Goal: Browse casually: Explore the website without a specific task or goal

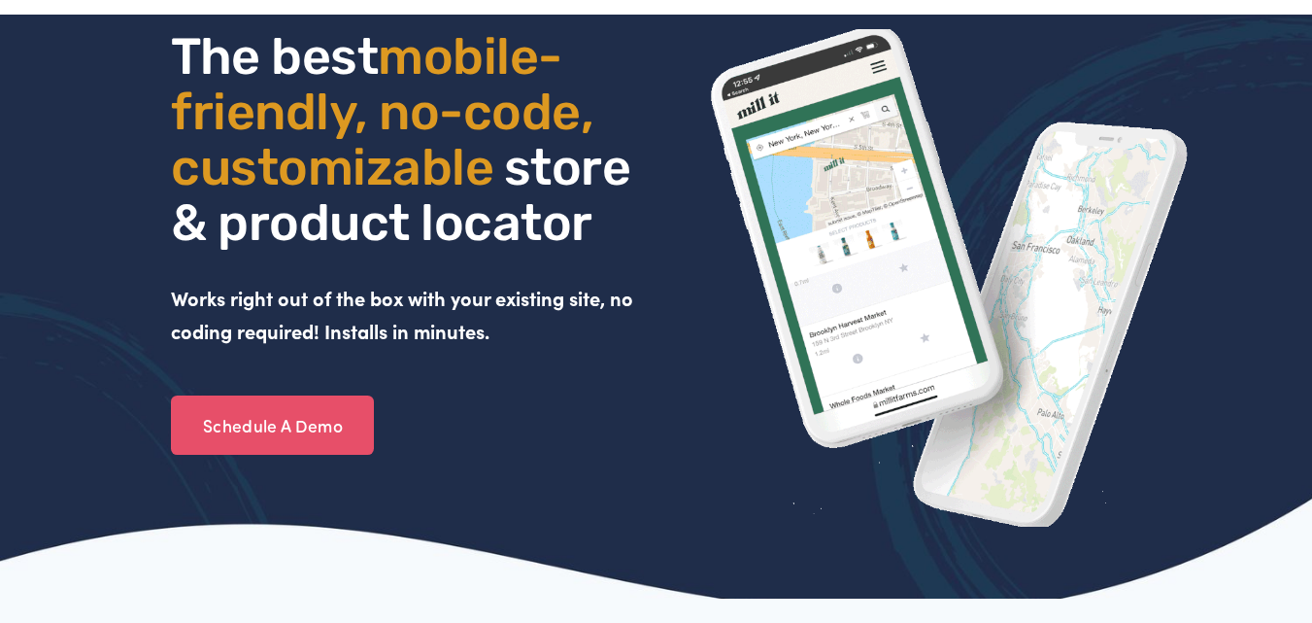
scroll to position [11, 0]
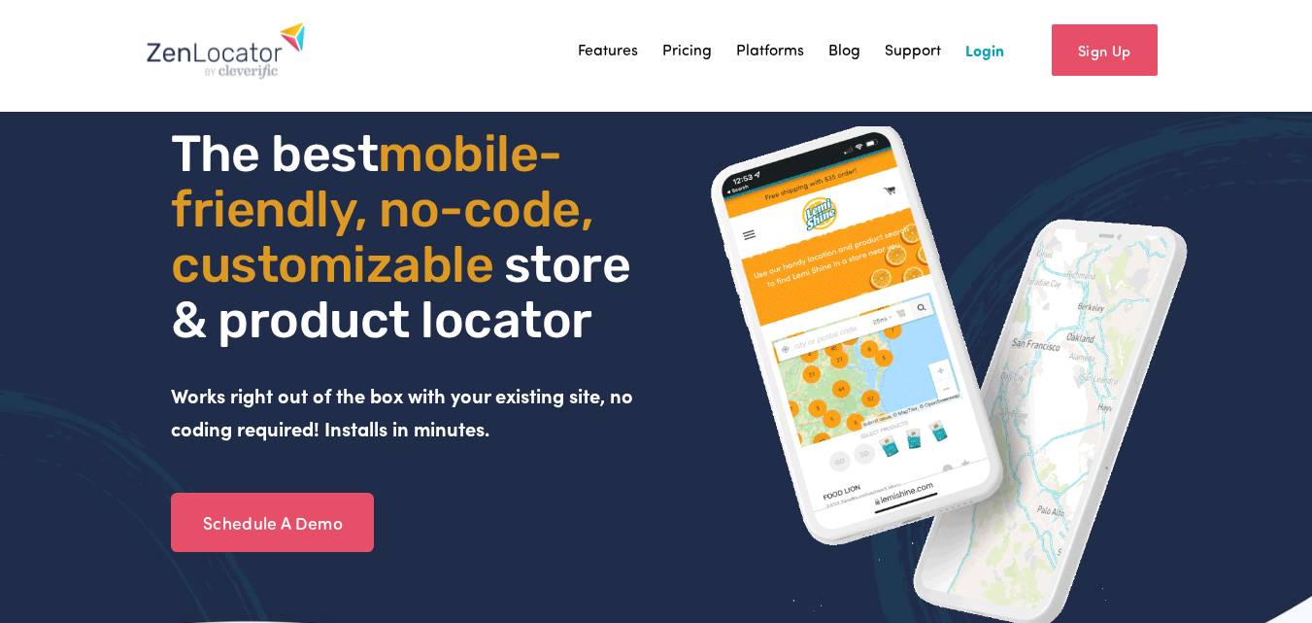
click at [426, 237] on span "mobile- friendly, no-code, customizable" at bounding box center [387, 208] width 433 height 171
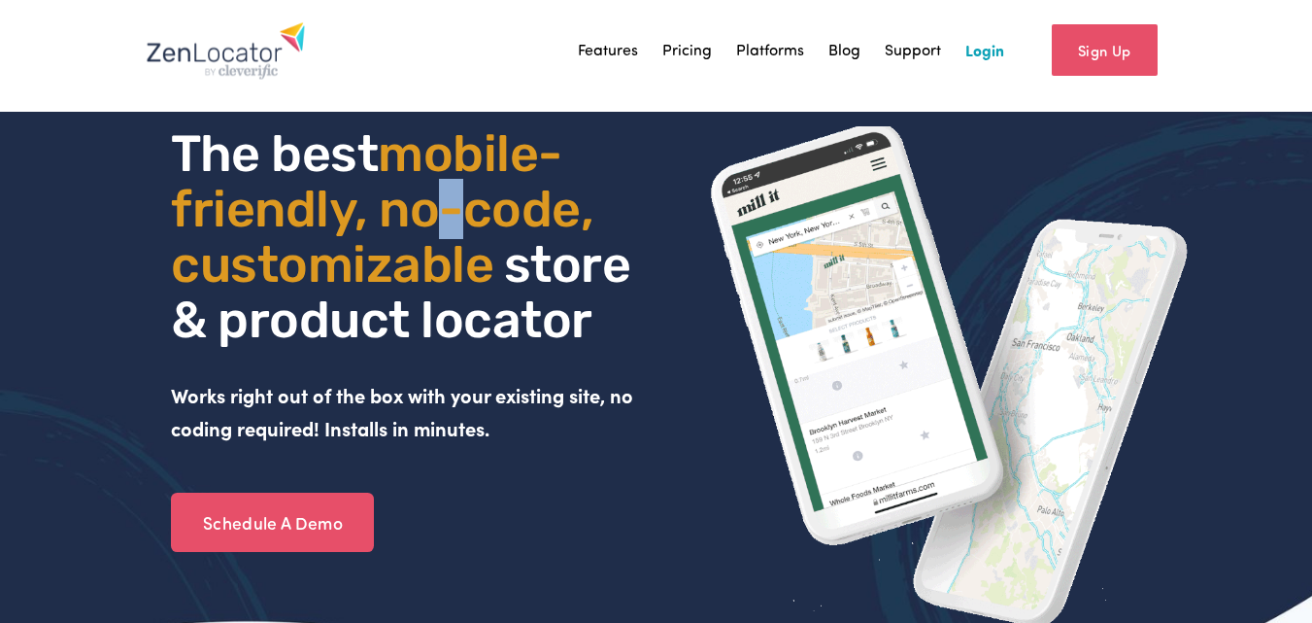
click at [426, 237] on span "mobile- friendly, no-code, customizable" at bounding box center [387, 208] width 433 height 171
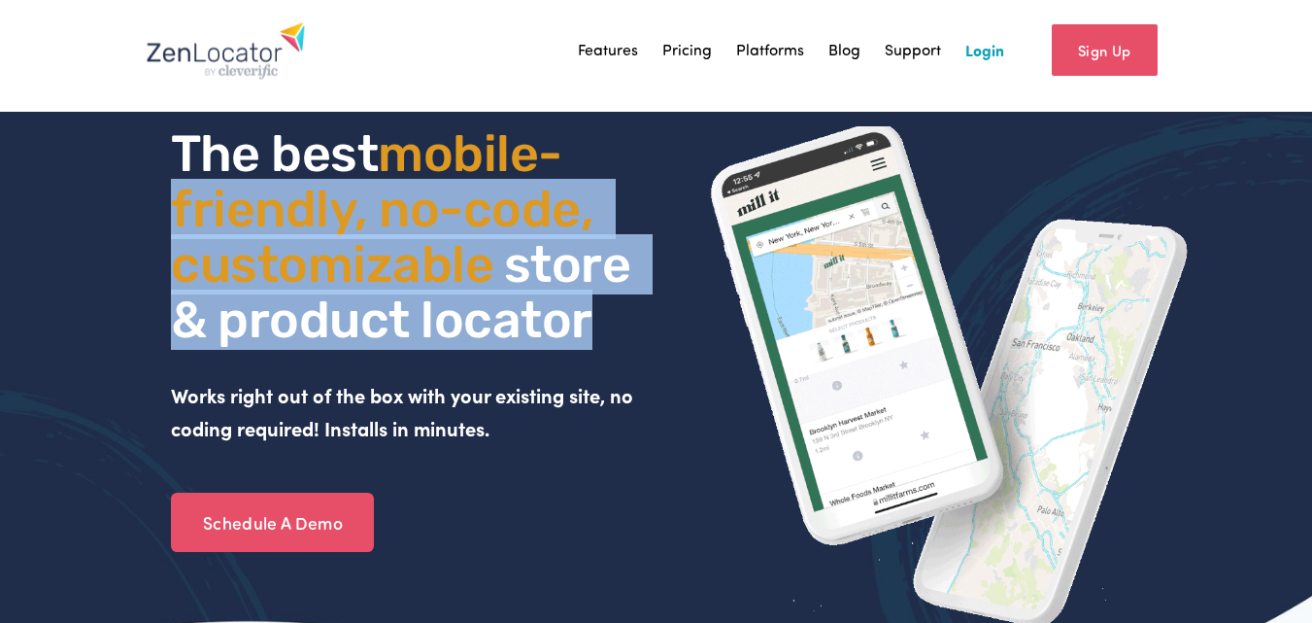
click at [426, 237] on span "mobile- friendly, no-code, customizable" at bounding box center [387, 208] width 433 height 171
copy h1 "friendly, no-code, customizable store & product locator"
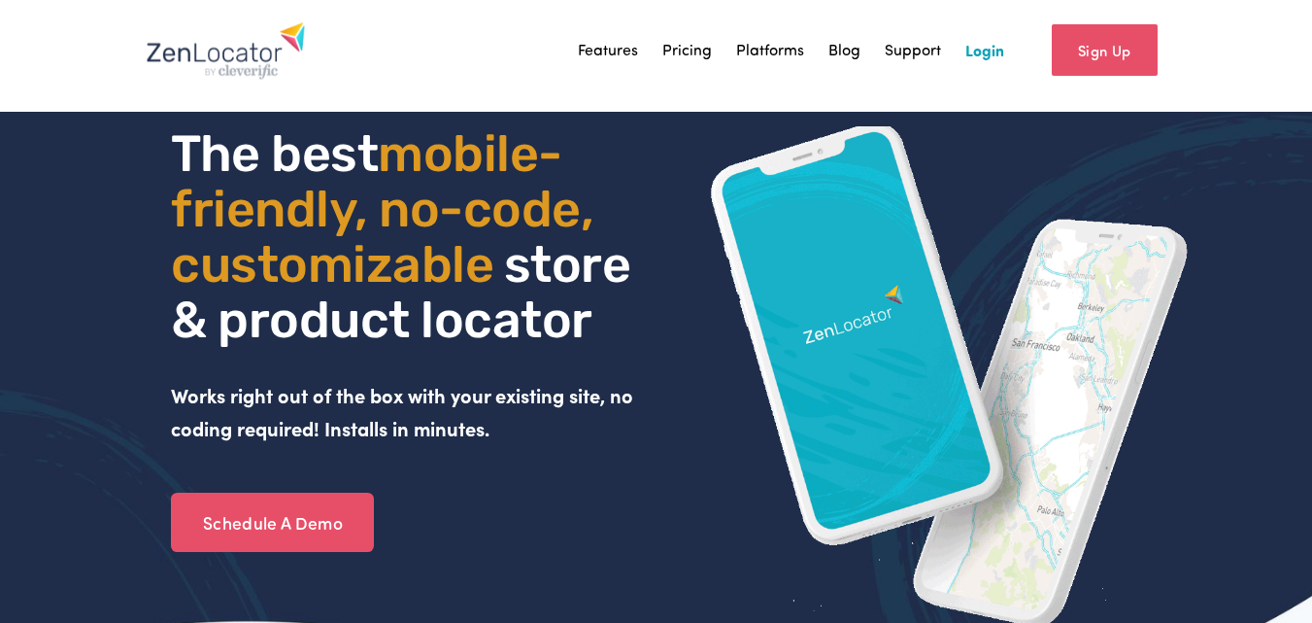
click at [377, 170] on span "The best" at bounding box center [274, 153] width 207 height 60
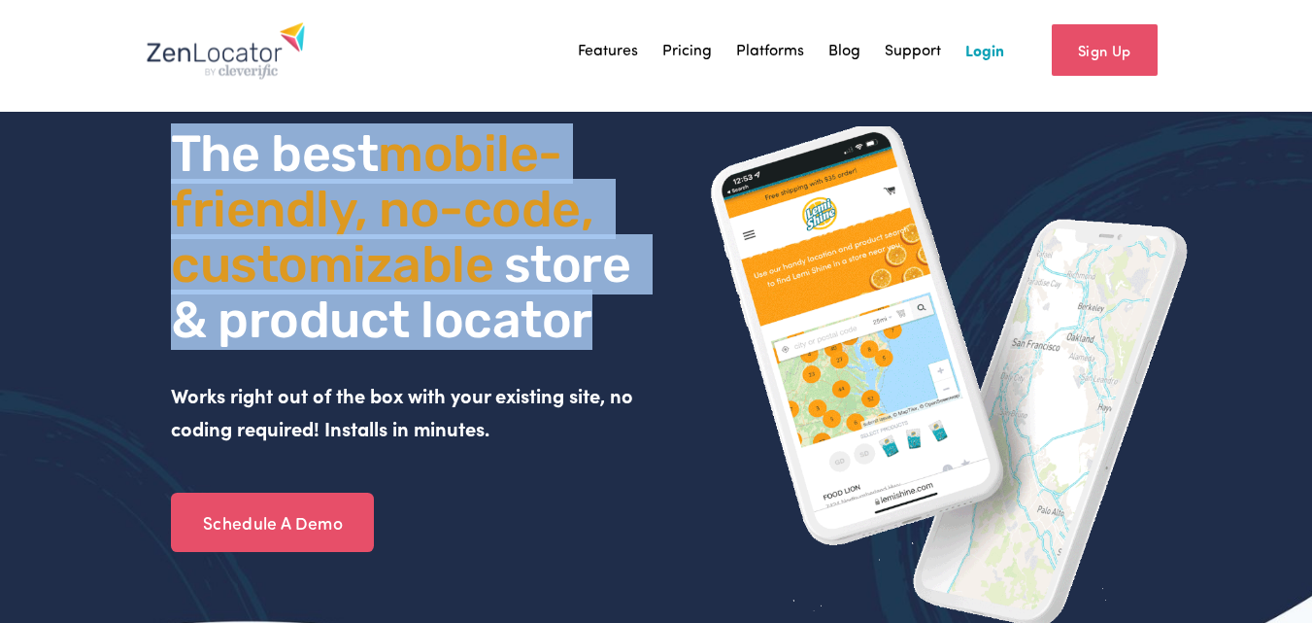
drag, startPoint x: 171, startPoint y: 152, endPoint x: 592, endPoint y: 334, distance: 458.6
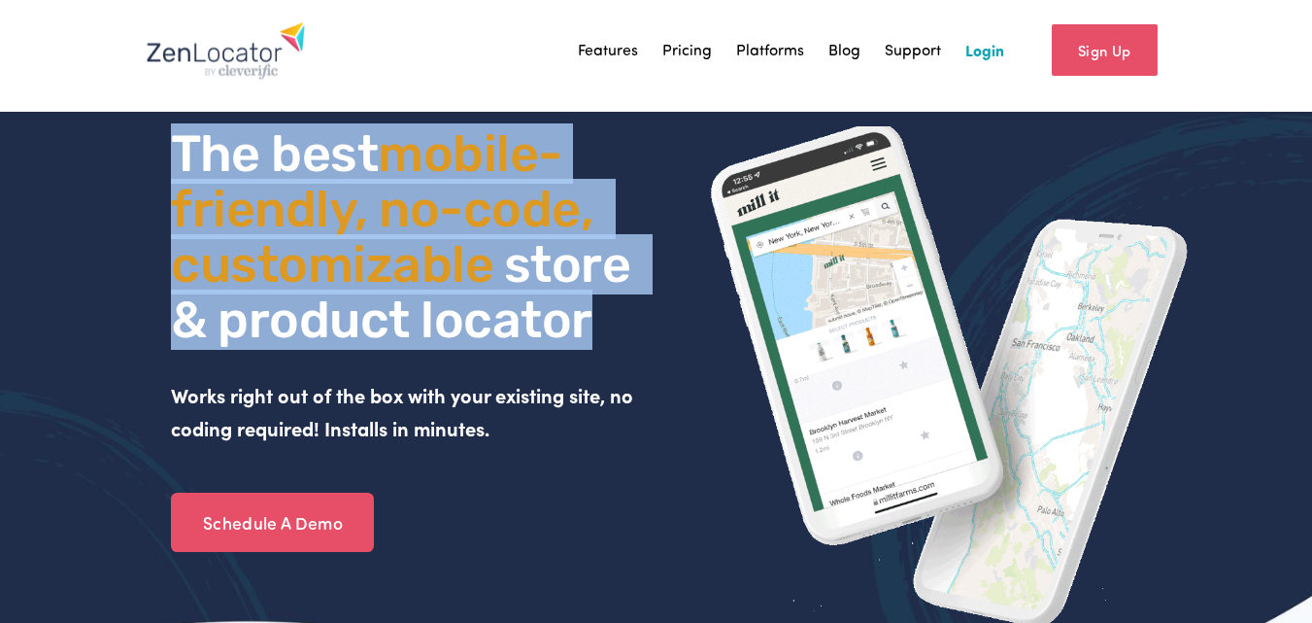
click at [592, 334] on h1 "The best mobile- friendly, no-code, customizable store & product locator" at bounding box center [411, 237] width 480 height 222
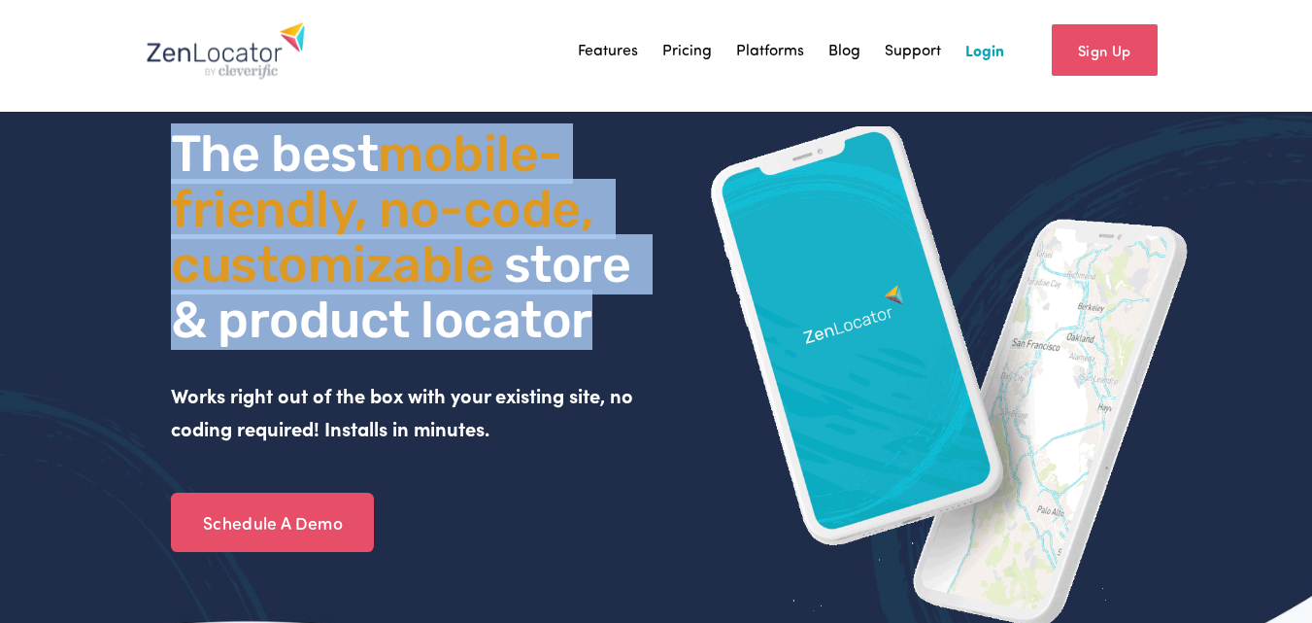
copy h1 "The best mobile- friendly, no-code, customizable store & product locator"
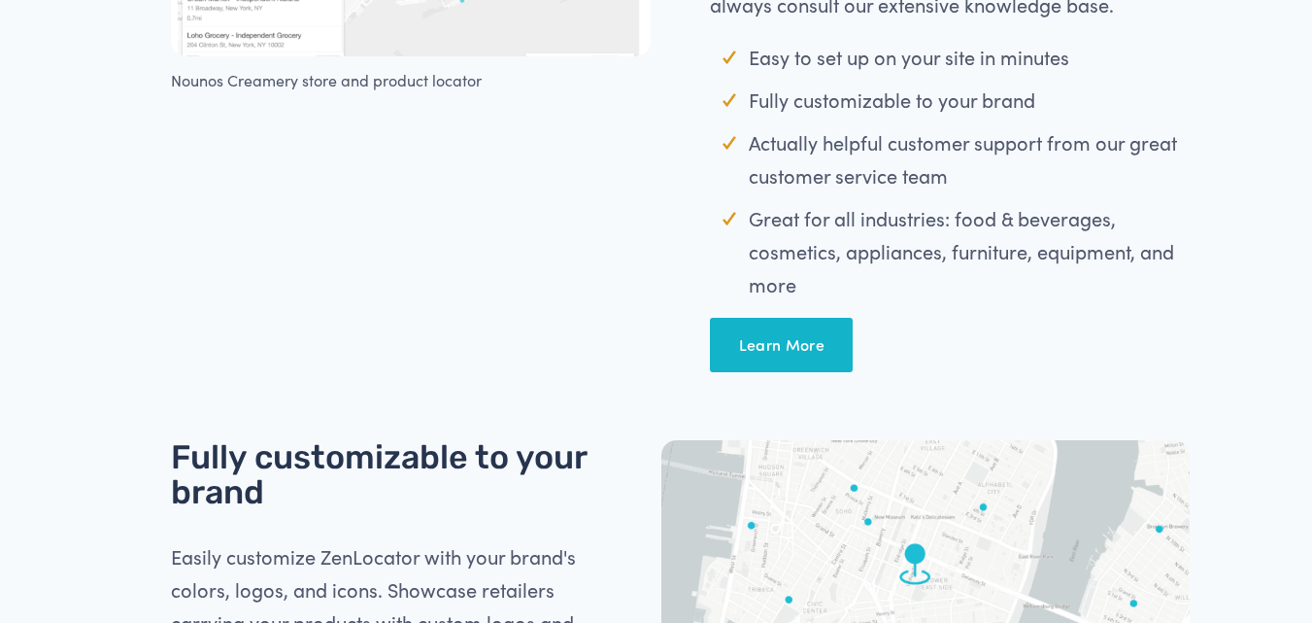
scroll to position [4965, 0]
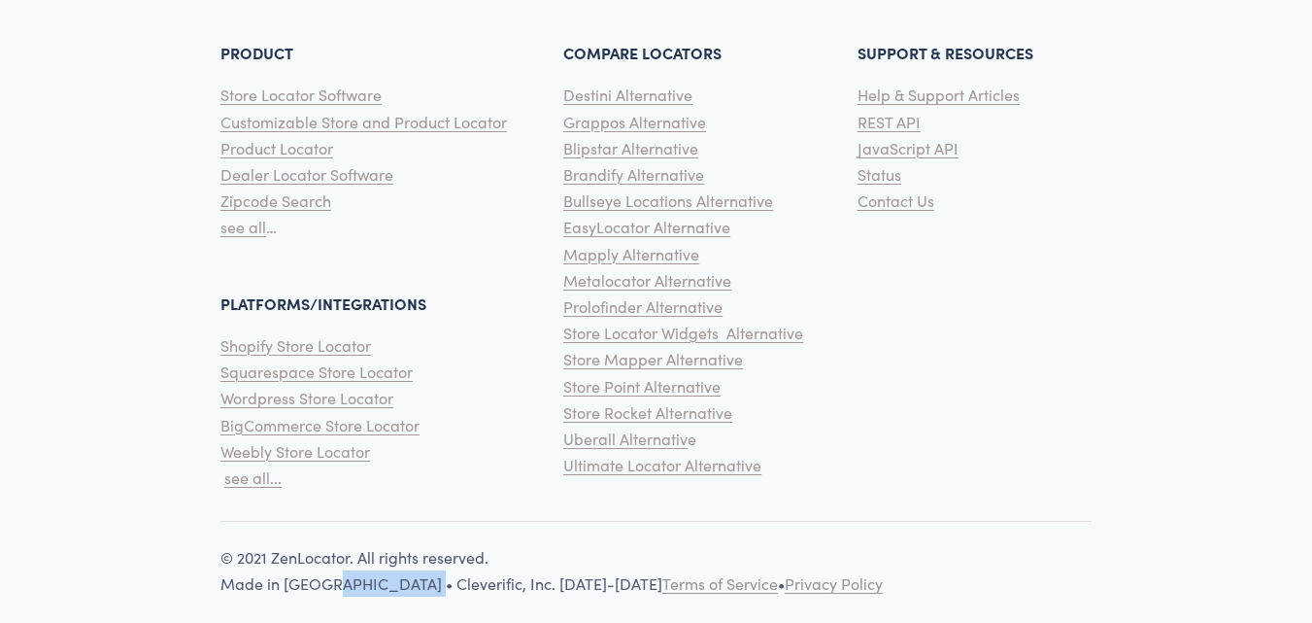
drag, startPoint x: 420, startPoint y: 569, endPoint x: 330, endPoint y: 578, distance: 89.8
click at [330, 578] on div "© 2021 ZenLocator. All rights reserved. Made in [GEOGRAPHIC_DATA] • Cleverific,…" at bounding box center [656, 574] width 871 height 61
copy p "[PERSON_NAME], [GEOGRAPHIC_DATA]"
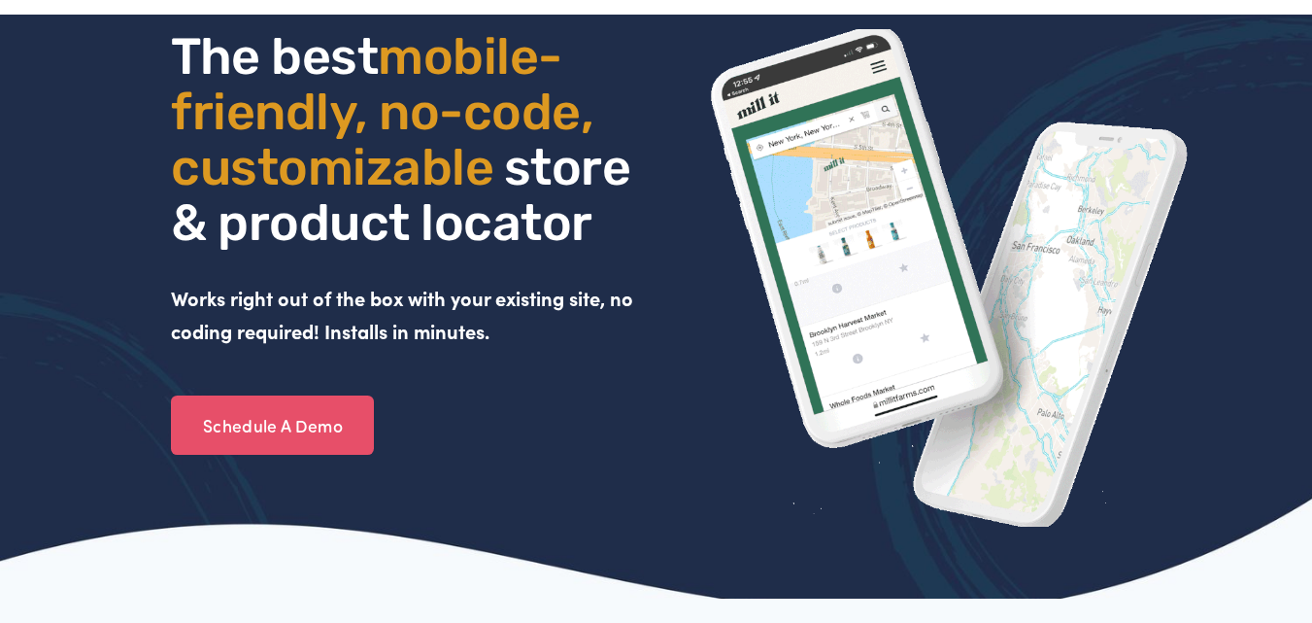
scroll to position [0, 0]
